Goal: Information Seeking & Learning: Learn about a topic

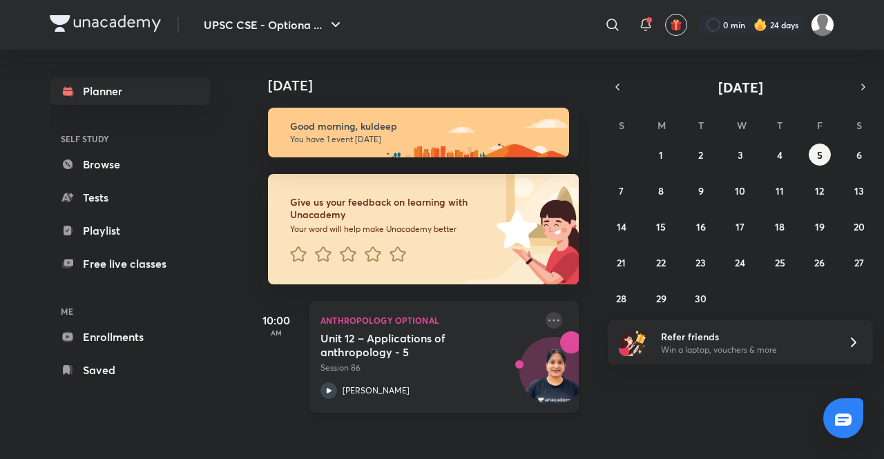
click at [548, 320] on icon at bounding box center [553, 320] width 11 height 2
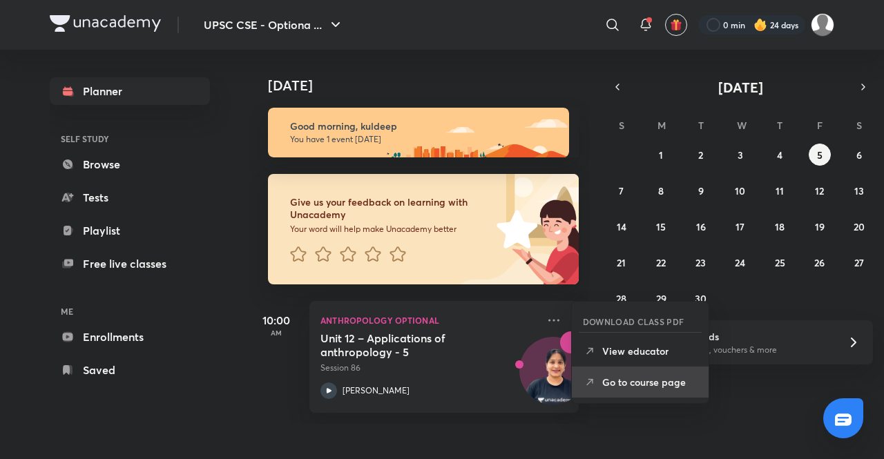
click at [631, 375] on p "Go to course page" at bounding box center [649, 382] width 95 height 14
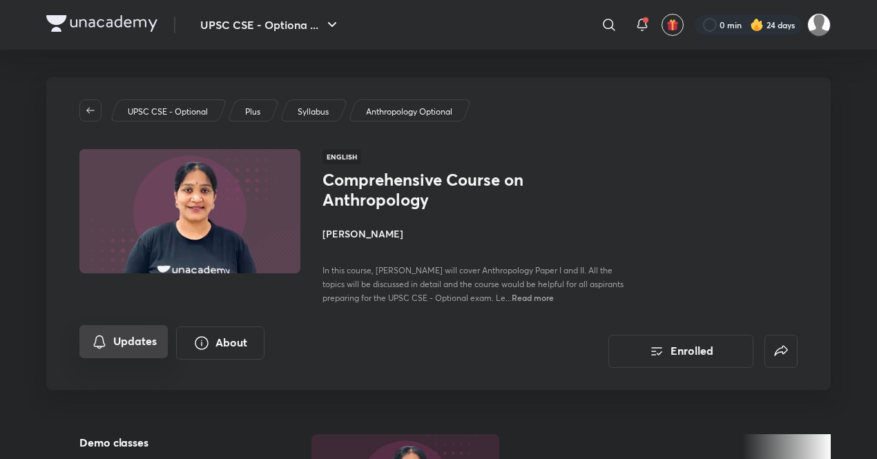
click at [134, 341] on button "Updates" at bounding box center [123, 341] width 88 height 33
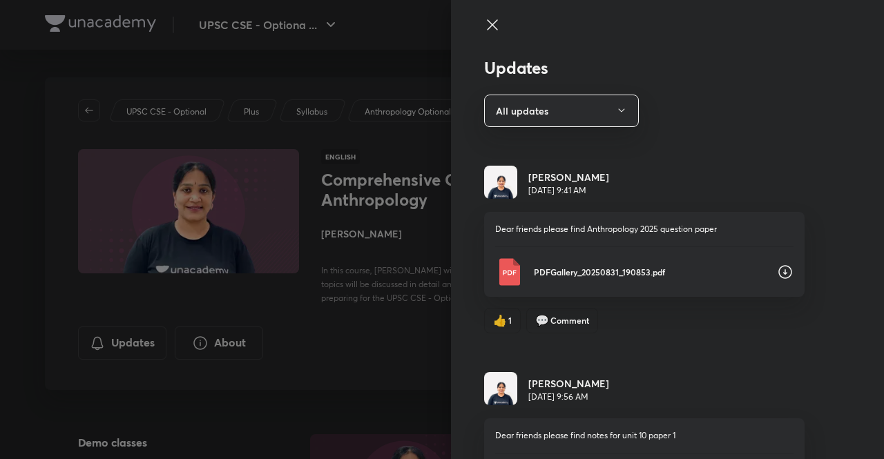
click at [484, 25] on icon at bounding box center [492, 25] width 17 height 17
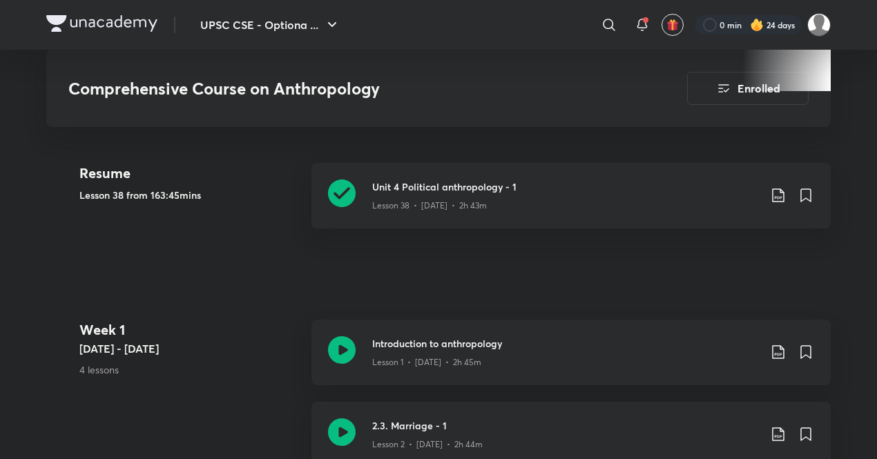
scroll to position [551, 0]
